Goal: Information Seeking & Learning: Check status

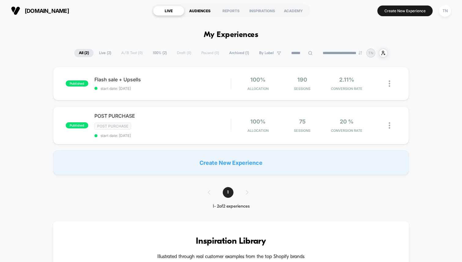
click at [196, 12] on div "AUDIENCES" at bounding box center [199, 11] width 31 height 10
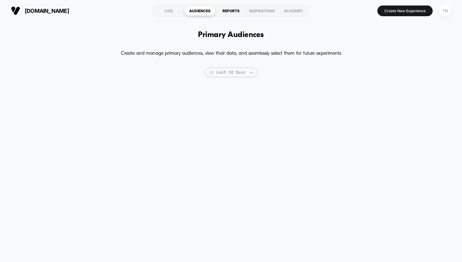
click at [219, 6] on div "REPORTS" at bounding box center [230, 11] width 31 height 10
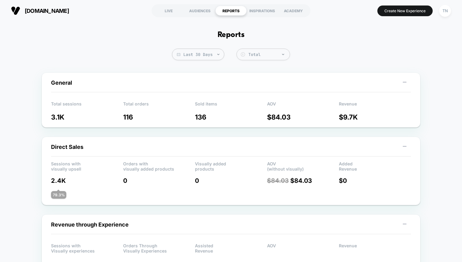
scroll to position [34, 0]
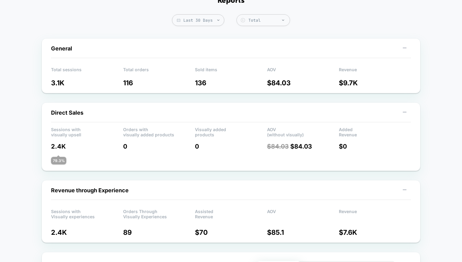
click at [285, 143] on div "Sessions with visually upsell Orders with visually added products Visually adde…" at bounding box center [231, 146] width 360 height 38
click at [285, 150] on span "$ 84.03" at bounding box center [278, 146] width 22 height 7
click at [288, 147] on span "$ 84.03" at bounding box center [278, 146] width 22 height 7
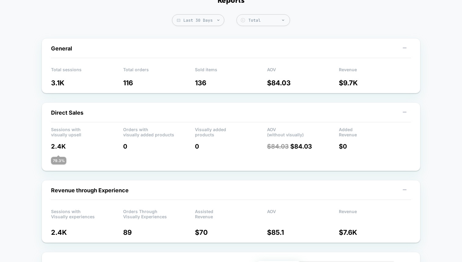
click at [288, 147] on span "$ 84.03" at bounding box center [278, 146] width 22 height 7
click at [303, 146] on p "$ 84.03 $ 84.03" at bounding box center [303, 146] width 72 height 7
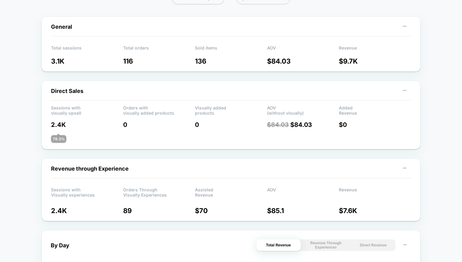
scroll to position [0, 0]
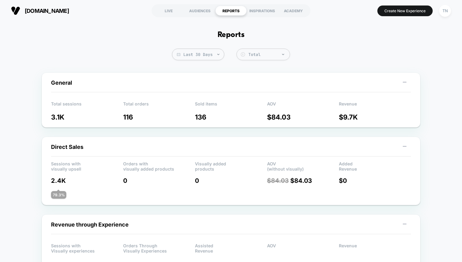
click at [204, 51] on span "Last 30 Days" at bounding box center [198, 55] width 52 height 12
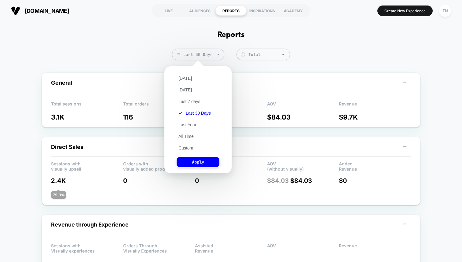
click at [267, 91] on div "General" at bounding box center [231, 85] width 360 height 13
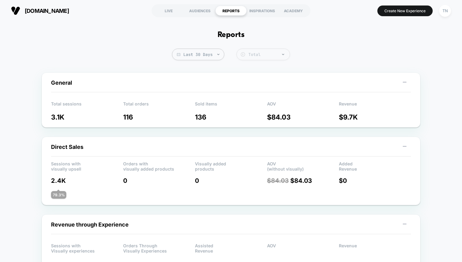
click at [255, 55] on div "Total" at bounding box center [267, 54] width 38 height 5
click at [260, 76] on div "Net" at bounding box center [262, 79] width 53 height 10
click at [262, 52] on div "Net" at bounding box center [267, 54] width 38 height 5
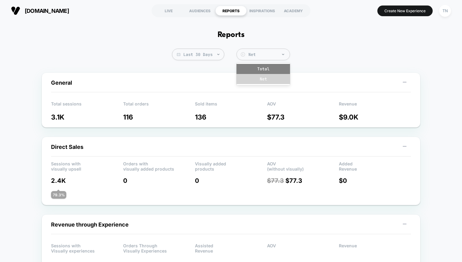
click at [252, 66] on div "Total" at bounding box center [262, 69] width 53 height 10
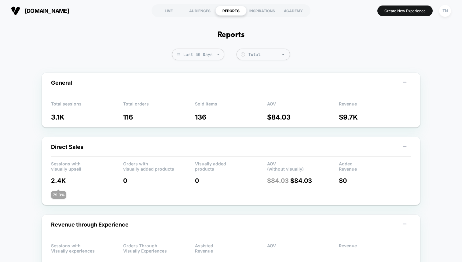
click at [200, 58] on span "Last 30 Days" at bounding box center [198, 55] width 52 height 12
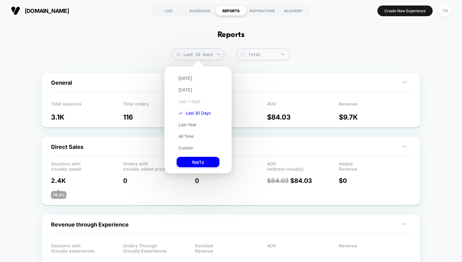
click at [198, 103] on button "Last 7 days" at bounding box center [189, 101] width 26 height 5
click at [195, 161] on button "Apply" at bounding box center [197, 162] width 43 height 10
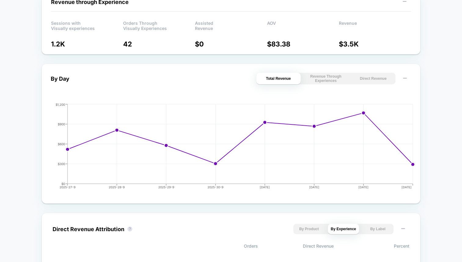
scroll to position [218, 0]
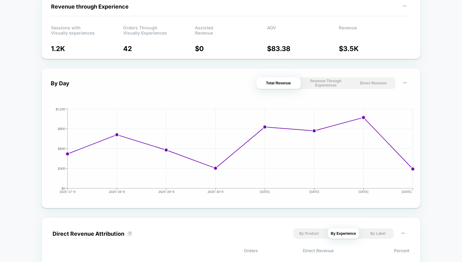
click at [338, 86] on button "Revenue Through Experiences" at bounding box center [325, 83] width 44 height 12
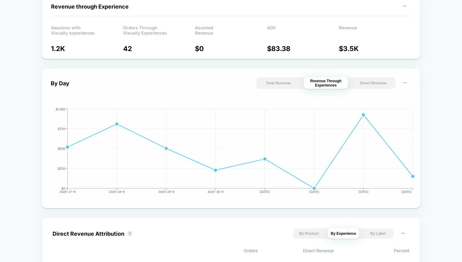
click at [378, 85] on button "Direct Revenue" at bounding box center [373, 83] width 44 height 12
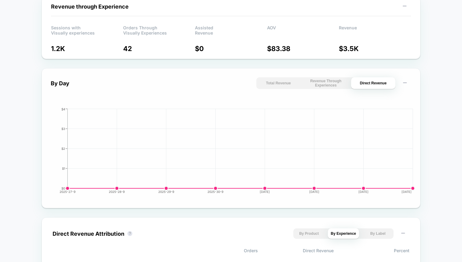
click at [282, 74] on div "By Day Total Revenue Revenue Through Experiences Direct Revenue 2025-27-9 2025-…" at bounding box center [231, 138] width 379 height 140
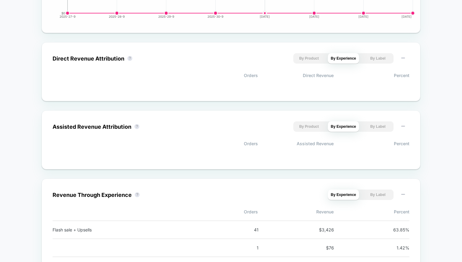
scroll to position [431, 0]
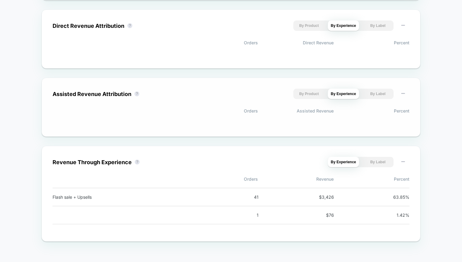
click at [307, 98] on button "By Product" at bounding box center [308, 94] width 31 height 10
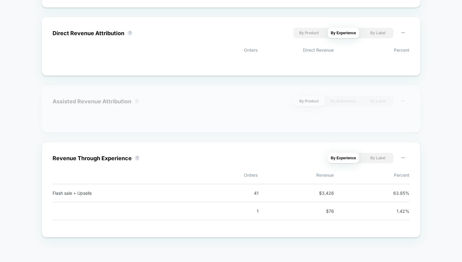
scroll to position [419, 0]
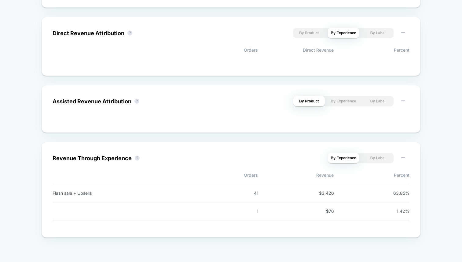
click at [335, 96] on button "By Experience" at bounding box center [343, 101] width 31 height 10
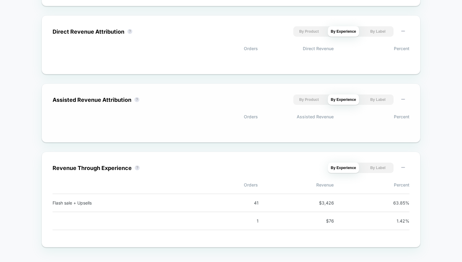
click at [334, 100] on button "By Experience" at bounding box center [343, 99] width 31 height 10
click at [333, 107] on div "Assisted Revenue Attribution ? By Product By Experience By Label Orders Assiste…" at bounding box center [231, 112] width 357 height 37
click at [339, 106] on div "Assisted Revenue Attribution ? By Product By Experience By Label Orders Assiste…" at bounding box center [231, 112] width 357 height 37
click at [346, 105] on button "By Experience" at bounding box center [343, 99] width 31 height 10
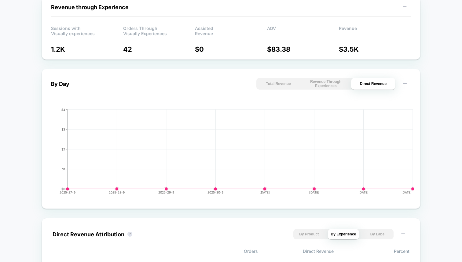
scroll to position [0, 0]
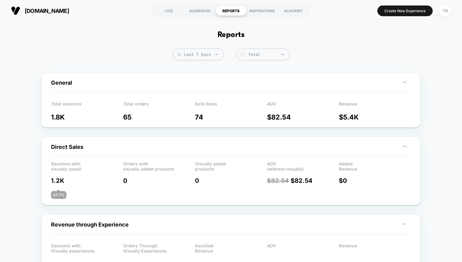
click at [42, 15] on button "[DOMAIN_NAME]" at bounding box center [40, 11] width 62 height 10
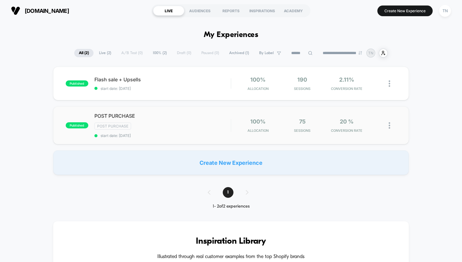
click at [105, 108] on div "published POST PURCHASE Post Purchase start date: [DATE] 100% Allocation 75 Ses…" at bounding box center [230, 125] width 355 height 38
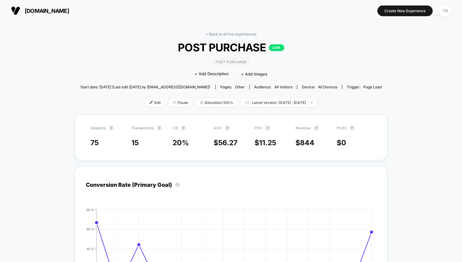
click at [19, 16] on section "[DOMAIN_NAME]" at bounding box center [81, 10] width 145 height 15
click at [16, 13] on img at bounding box center [15, 10] width 9 height 9
